Goal: Information Seeking & Learning: Learn about a topic

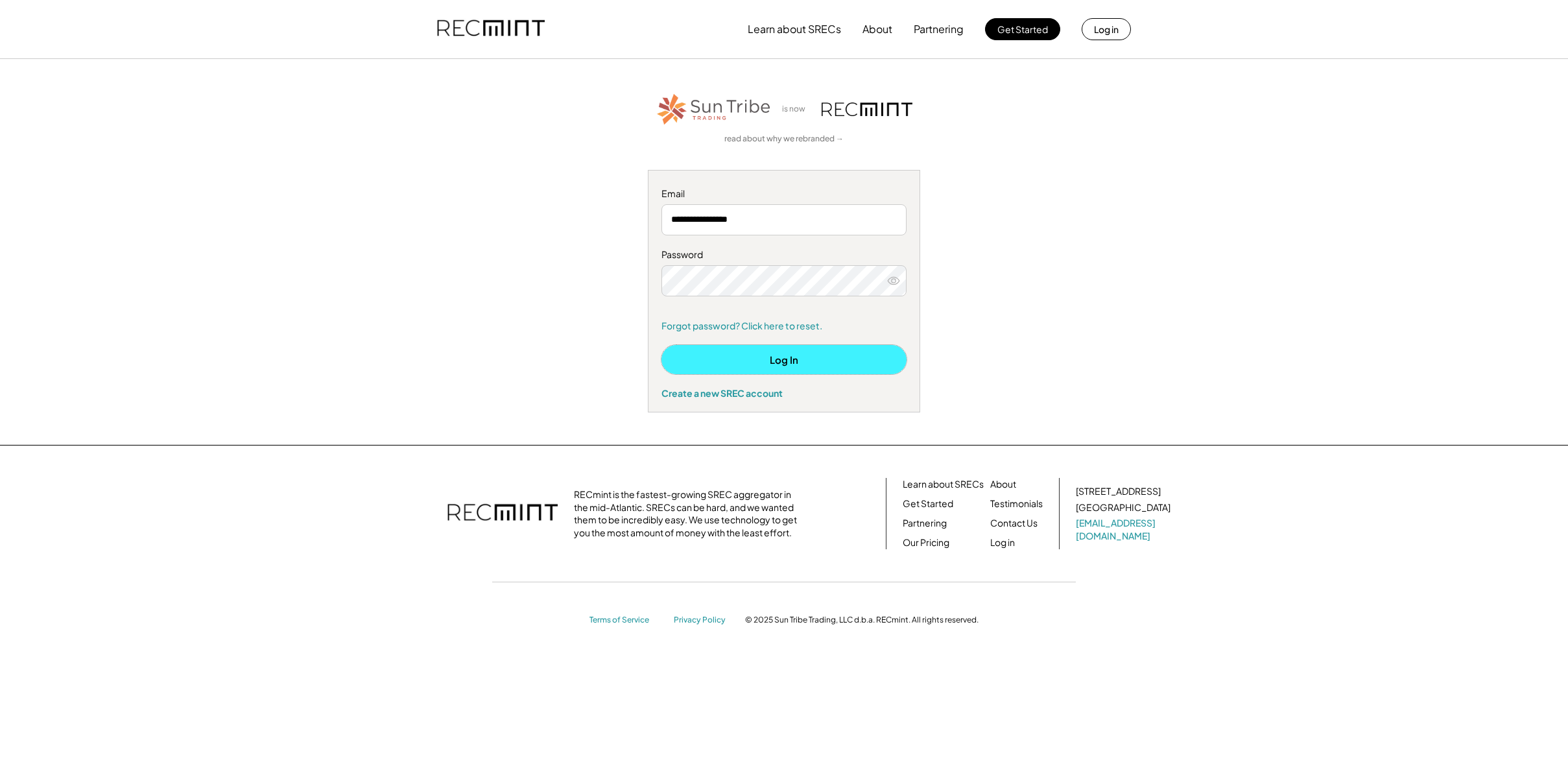
click at [792, 361] on button "Log In" at bounding box center [784, 359] width 245 height 29
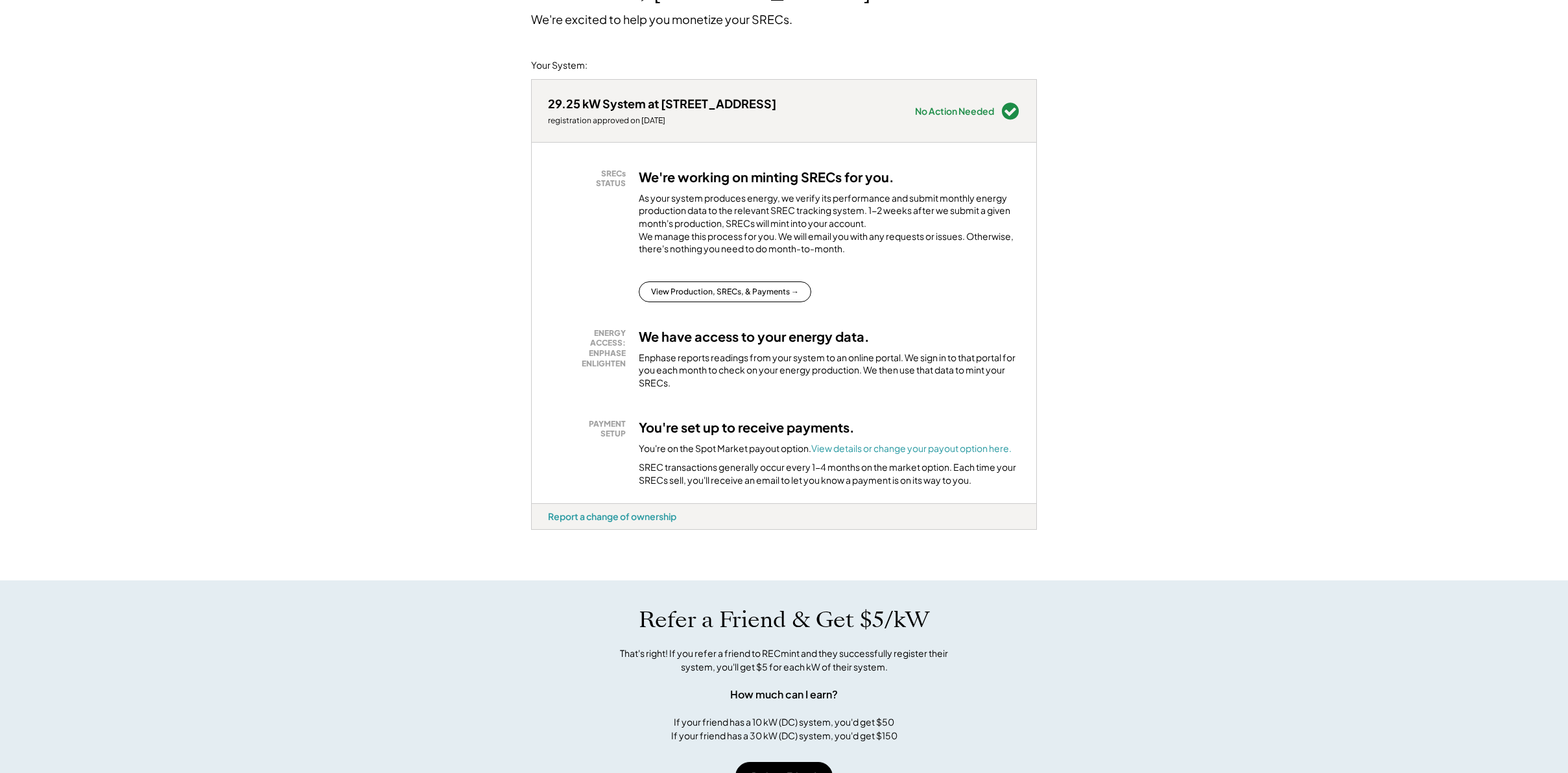
scroll to position [119, 0]
click at [768, 300] on button "View Production, SRECs, & Payments →" at bounding box center [725, 289] width 173 height 21
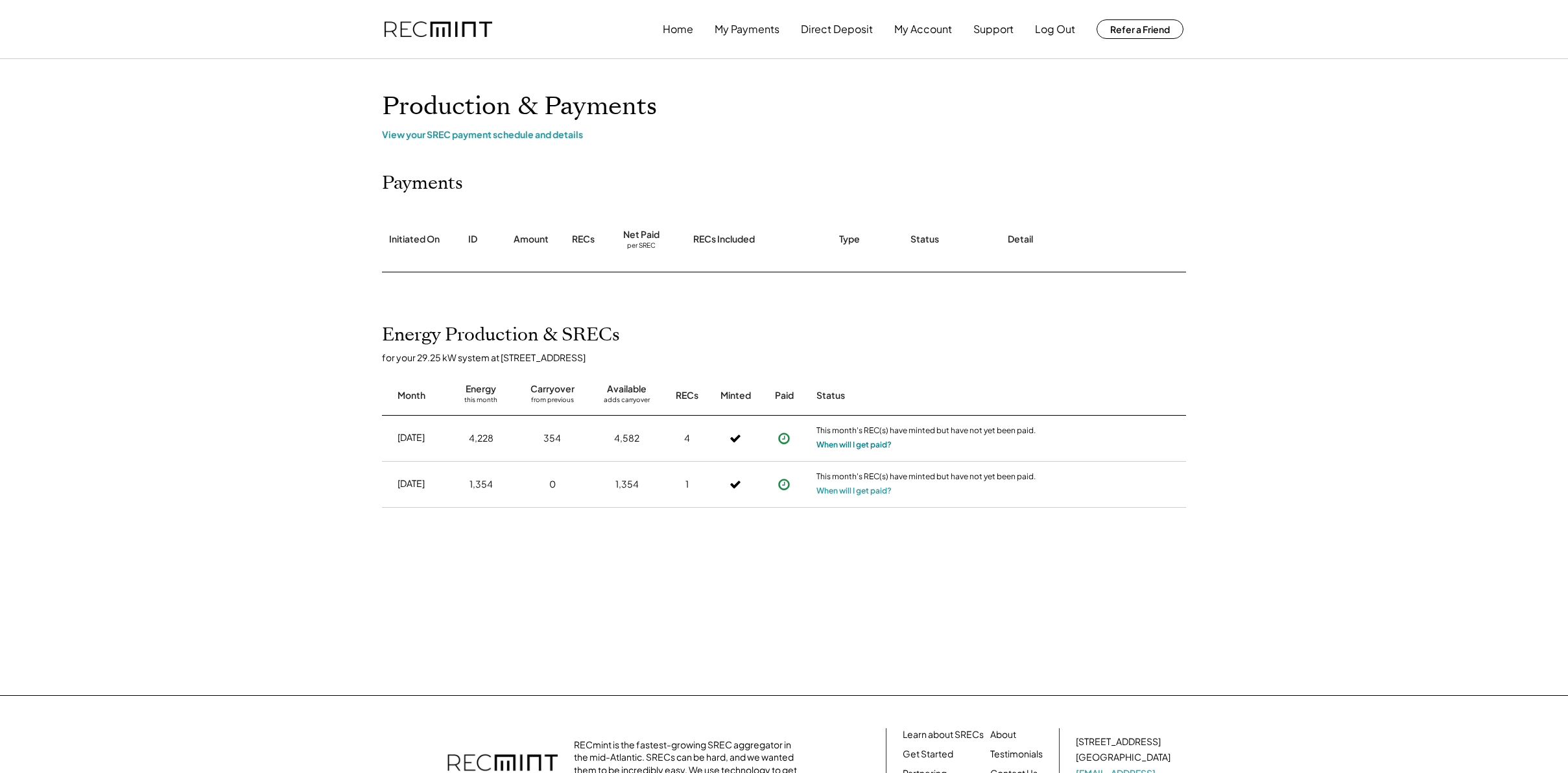
click at [835, 449] on button "When will I get paid?" at bounding box center [853, 444] width 75 height 13
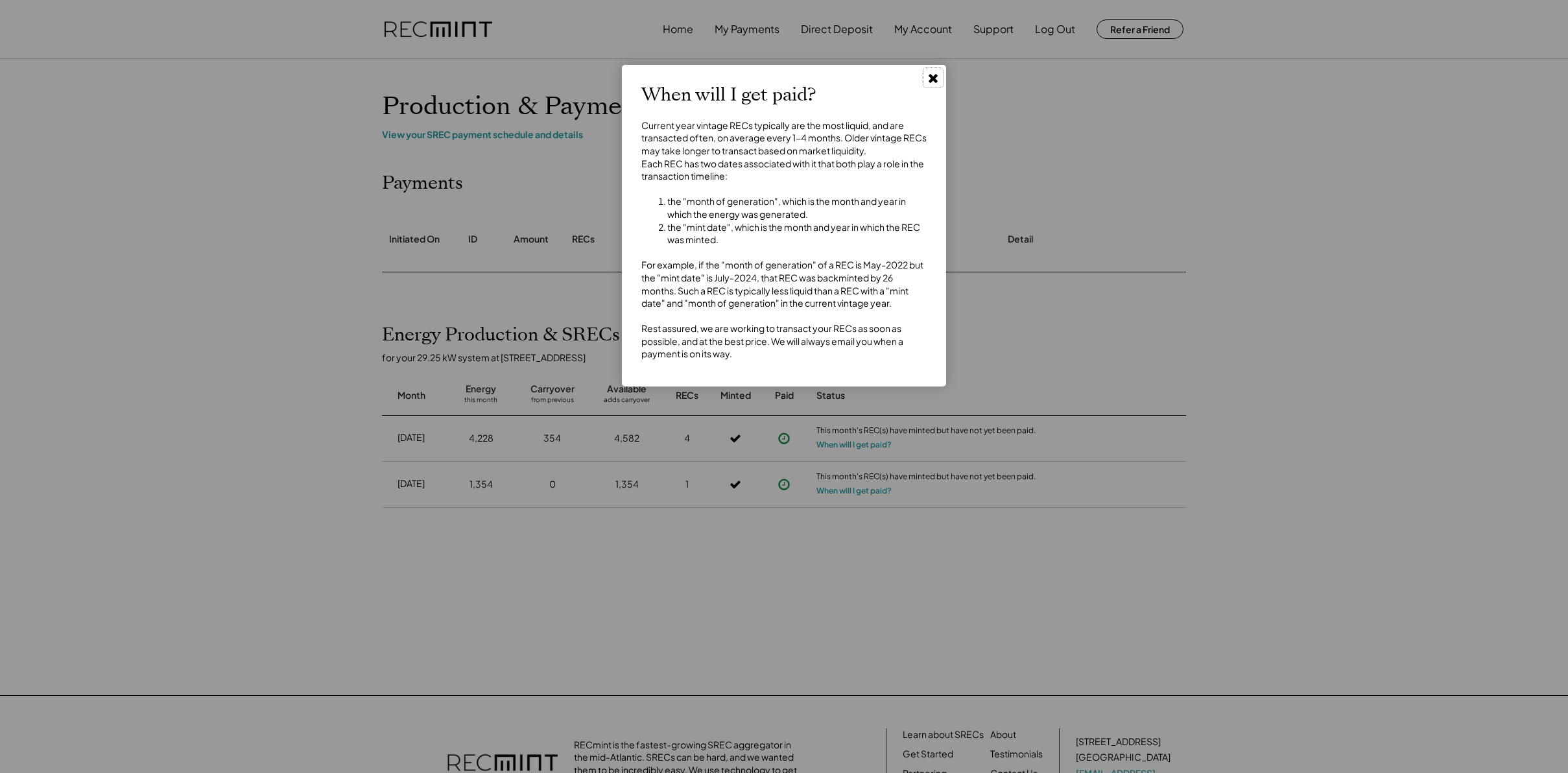
click at [934, 77] on use at bounding box center [933, 78] width 9 height 9
